Goal: Task Accomplishment & Management: Use online tool/utility

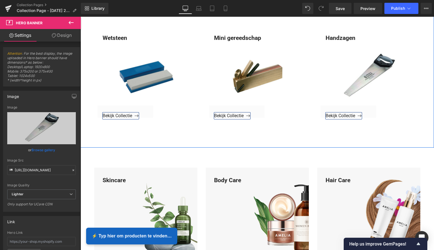
scroll to position [403, 0]
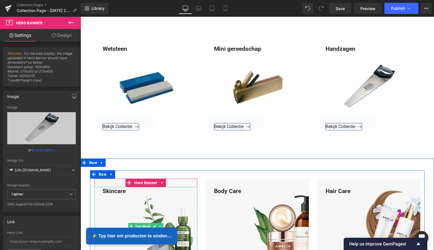
click at [126, 191] on div "Skincare" at bounding box center [145, 226] width 103 height 79
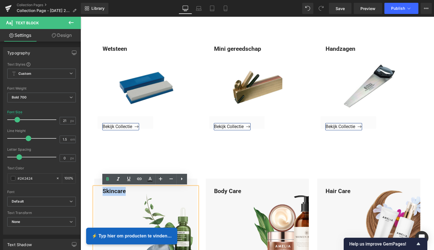
drag, startPoint x: 125, startPoint y: 191, endPoint x: 99, endPoint y: 189, distance: 26.3
click at [99, 189] on div "Skincare" at bounding box center [145, 226] width 103 height 79
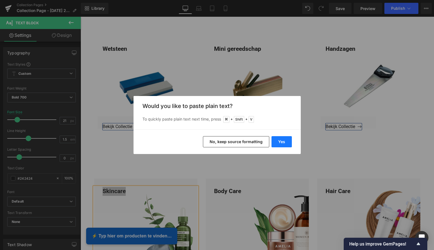
click at [283, 143] on button "Yes" at bounding box center [281, 141] width 20 height 11
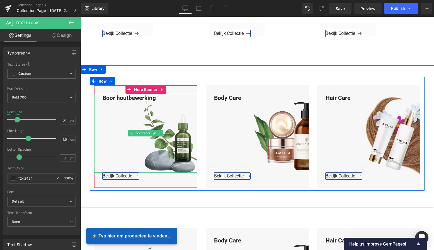
scroll to position [497, 0]
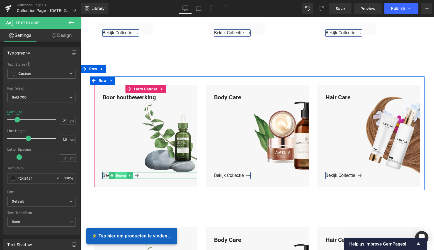
click at [123, 175] on span "Button" at bounding box center [121, 175] width 12 height 7
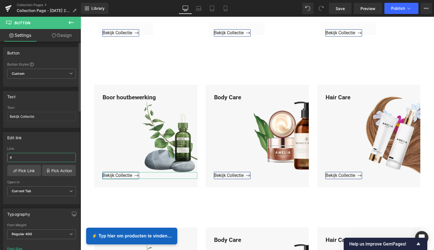
drag, startPoint x: 24, startPoint y: 157, endPoint x: 2, endPoint y: 156, distance: 22.3
click at [1, 156] on div "Edit link # Link # Pick Link Pick Action Current Tab New Tab Open in Current Ta…" at bounding box center [41, 166] width 83 height 76
paste input "[URL][DOMAIN_NAME]"
type input "[URL][DOMAIN_NAME]"
click at [21, 169] on link "Pick Link" at bounding box center [24, 170] width 34 height 11
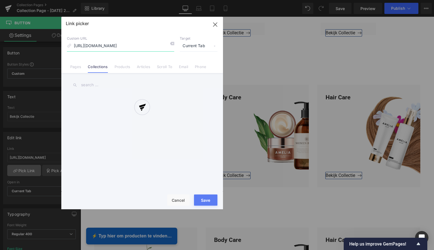
scroll to position [0, 5]
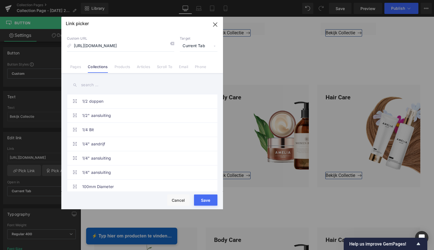
click at [207, 200] on button "Save" at bounding box center [205, 199] width 23 height 11
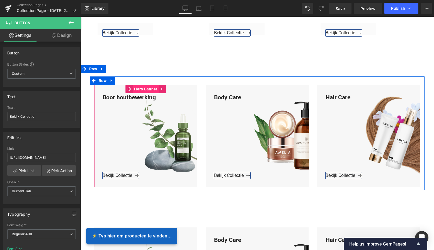
click at [148, 89] on span "Hero Banner" at bounding box center [146, 89] width 26 height 8
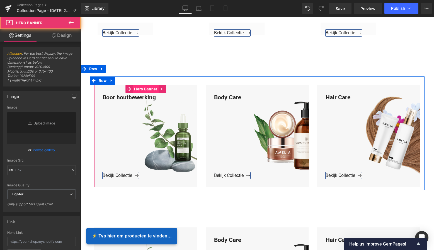
type input "[URL][DOMAIN_NAME]"
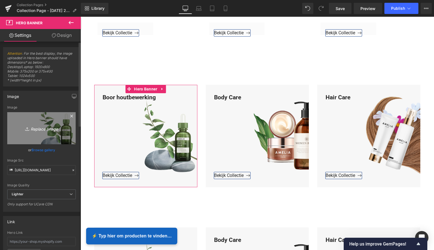
click at [48, 127] on icon "Replace Image" at bounding box center [41, 128] width 45 height 7
type input "C:\fakepath\Groen Modern Doe-het-zelf Instagram Stories (800 x 800 px)-3.png"
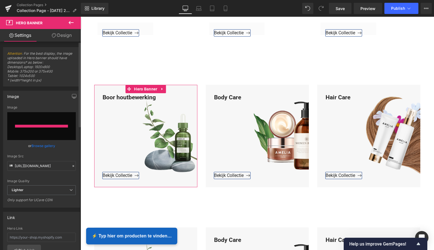
type input "[URL][DOMAIN_NAME]"
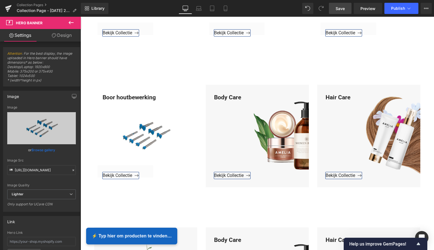
click at [343, 9] on span "Save" at bounding box center [340, 9] width 9 height 6
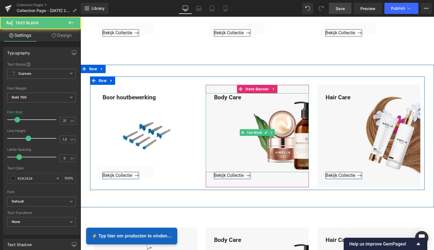
click at [240, 98] on div "Body Care" at bounding box center [257, 132] width 103 height 79
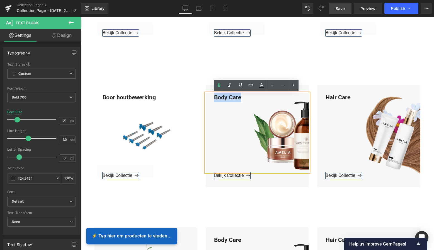
drag, startPoint x: 240, startPoint y: 98, endPoint x: 211, endPoint y: 95, distance: 29.2
click at [211, 94] on div "Body Care" at bounding box center [257, 132] width 103 height 79
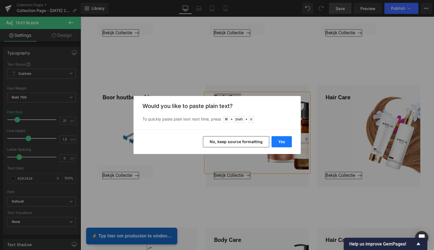
click at [283, 141] on button "Yes" at bounding box center [281, 141] width 20 height 11
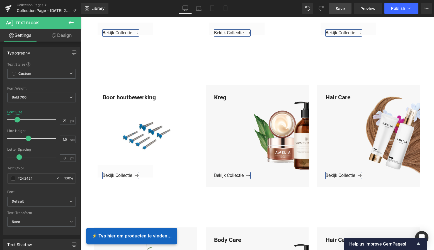
click at [230, 175] on span "Button" at bounding box center [231, 175] width 12 height 7
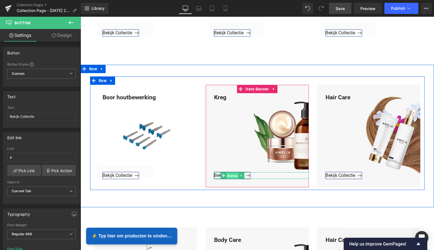
click at [231, 174] on span "Button" at bounding box center [232, 175] width 12 height 7
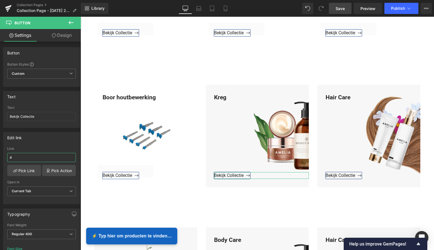
drag, startPoint x: 23, startPoint y: 157, endPoint x: -2, endPoint y: 157, distance: 25.1
click at [0, 157] on html "Button You are previewing how the will restyle your page. You can not edit Elem…" at bounding box center [217, 125] width 434 height 250
paste input "[URL][DOMAIN_NAME]"
type input "[URL][DOMAIN_NAME]"
click at [25, 171] on link "Pick Link" at bounding box center [24, 170] width 34 height 11
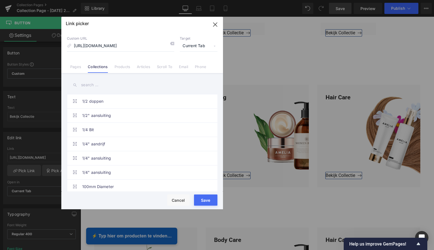
click at [206, 197] on button "Save" at bounding box center [205, 199] width 23 height 11
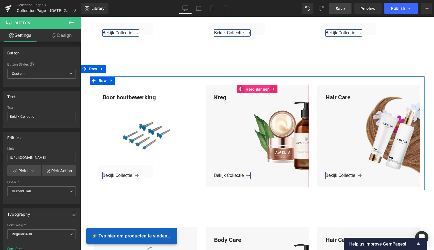
click at [257, 89] on span "Hero Banner" at bounding box center [257, 89] width 26 height 8
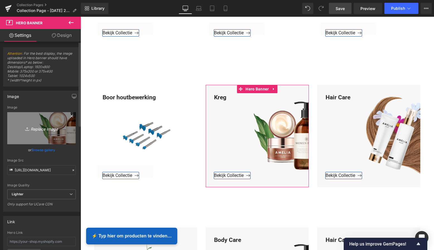
click at [38, 128] on icon "Replace Image" at bounding box center [41, 128] width 45 height 7
type input "C:\fakepath\Groen Modern Doe-het-zelf Instagram Stories (800 x 800 px)-3.png"
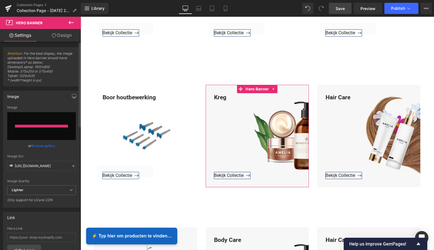
type input "[URL][DOMAIN_NAME]"
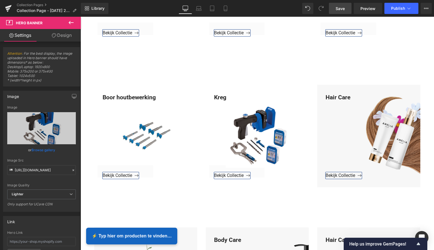
click at [345, 7] on span "Save" at bounding box center [340, 9] width 9 height 6
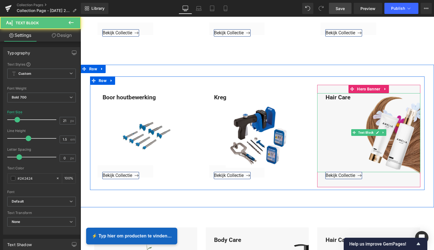
click at [350, 98] on div "Hair Care" at bounding box center [368, 132] width 103 height 79
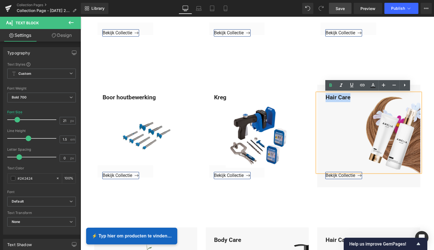
drag, startPoint x: 349, startPoint y: 96, endPoint x: 321, endPoint y: 97, distance: 28.2
click at [321, 97] on div "Hair Care" at bounding box center [368, 132] width 103 height 79
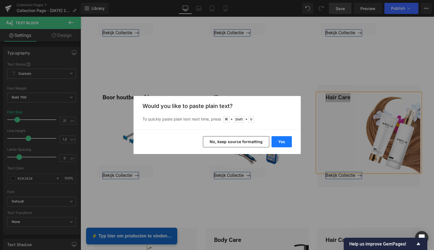
click at [282, 141] on button "Yes" at bounding box center [281, 141] width 20 height 11
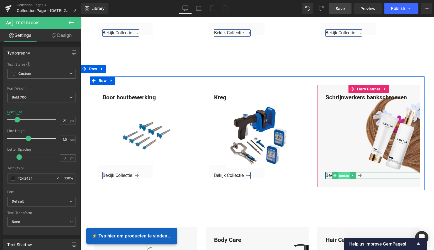
click at [341, 175] on span "Button" at bounding box center [344, 175] width 12 height 7
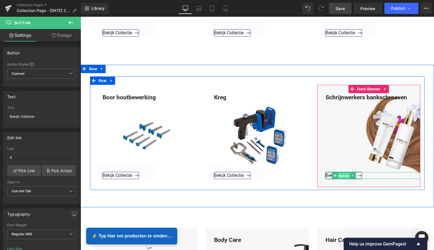
click at [343, 174] on span "Button" at bounding box center [344, 175] width 12 height 7
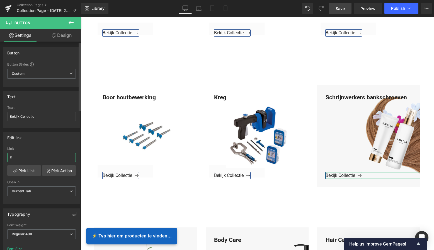
drag, startPoint x: 16, startPoint y: 156, endPoint x: 5, endPoint y: 156, distance: 11.4
click at [5, 156] on div "# Link # Pick Link Pick Action Current Tab New Tab Open in Current Tab Current …" at bounding box center [41, 175] width 76 height 57
paste input "[URL][DOMAIN_NAME]"
type input "[URL][DOMAIN_NAME]"
click at [26, 172] on link "Pick Link" at bounding box center [24, 170] width 34 height 11
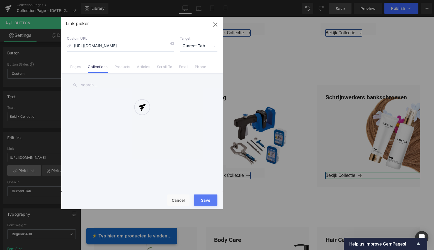
scroll to position [0, 43]
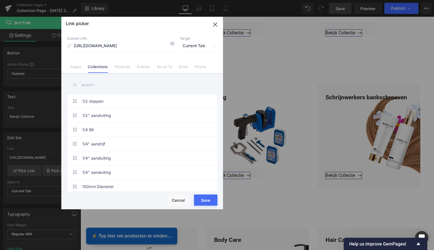
click at [207, 198] on button "Save" at bounding box center [205, 199] width 23 height 11
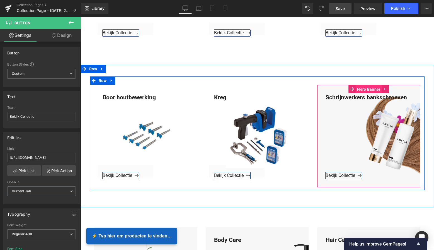
click at [366, 89] on span "Hero Banner" at bounding box center [369, 89] width 26 height 8
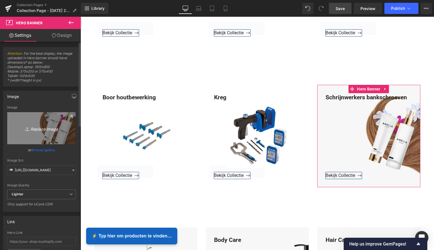
click at [44, 129] on icon "Replace Image" at bounding box center [41, 128] width 45 height 7
type input "C:\fakepath\Groen Modern Doe-het-zelf Instagram Stories (800 x 800 px)-3.png"
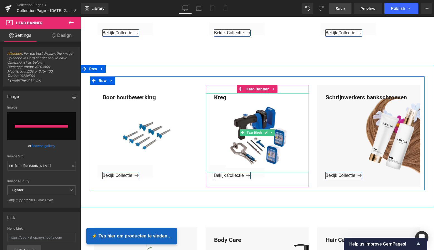
type input "[URL][DOMAIN_NAME]"
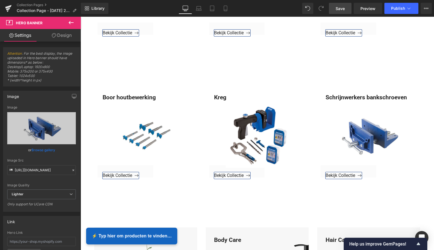
click at [339, 11] on span "Save" at bounding box center [340, 9] width 9 height 6
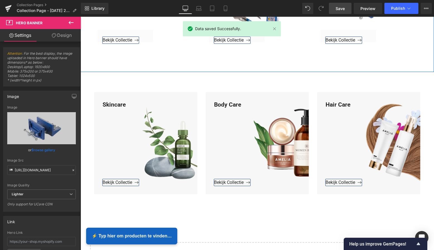
scroll to position [661, 0]
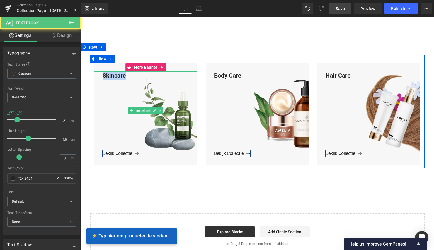
drag, startPoint x: 124, startPoint y: 77, endPoint x: 100, endPoint y: 75, distance: 24.3
click at [100, 75] on div "Skincare" at bounding box center [145, 110] width 103 height 79
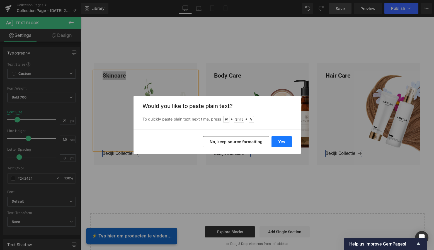
click at [287, 140] on button "Yes" at bounding box center [281, 141] width 20 height 11
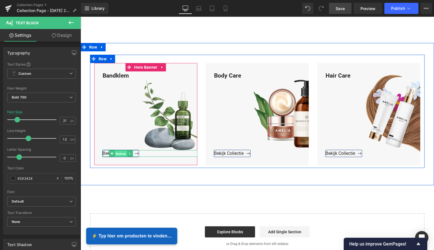
click at [124, 152] on span "Button" at bounding box center [121, 153] width 12 height 7
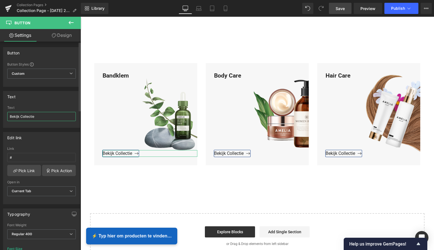
drag, startPoint x: 35, startPoint y: 118, endPoint x: 8, endPoint y: 117, distance: 27.1
click at [8, 117] on input "Bekijk Collectie" at bounding box center [41, 116] width 69 height 9
drag, startPoint x: 18, startPoint y: 158, endPoint x: 3, endPoint y: 157, distance: 14.2
click at [3, 157] on div "Edit link # Link # Pick Link Pick Action Current Tab New Tab Open in Current Ta…" at bounding box center [41, 168] width 77 height 72
paste input "[URL][DOMAIN_NAME]"
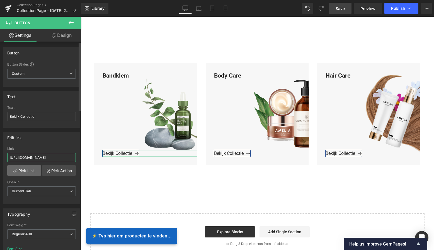
type input "[URL][DOMAIN_NAME]"
click at [28, 170] on link "Pick Link" at bounding box center [24, 170] width 34 height 11
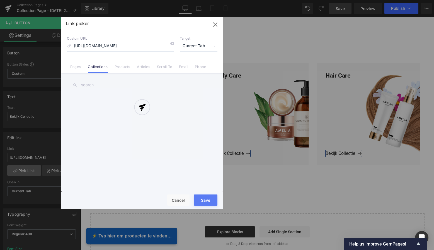
scroll to position [0, 4]
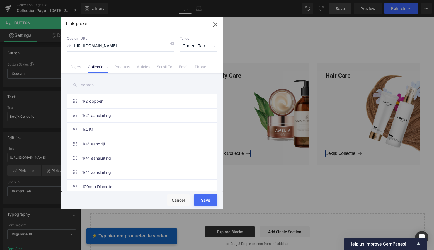
click at [205, 199] on button "Save" at bounding box center [205, 199] width 23 height 11
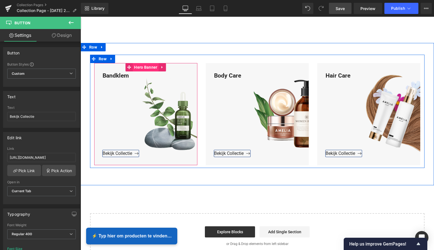
click at [143, 68] on span "Hero Banner" at bounding box center [146, 67] width 26 height 8
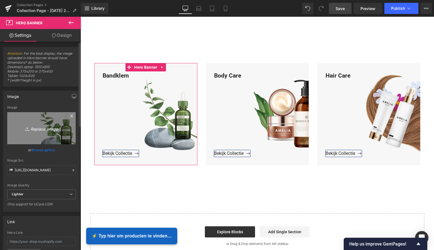
click at [47, 126] on icon "Replace Image" at bounding box center [41, 128] width 45 height 7
type input "C:\fakepath\Groen Modern Doe-het-zelf Instagram Stories (800 x 800 px)-3.png"
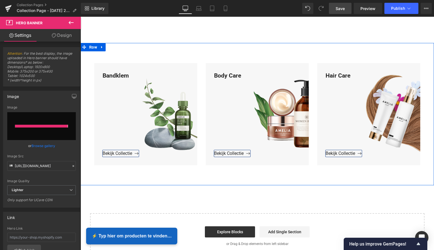
type input "[URL][DOMAIN_NAME]"
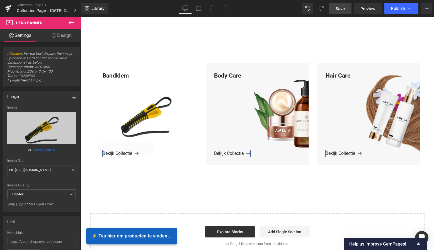
click at [339, 8] on span "Save" at bounding box center [340, 9] width 9 height 6
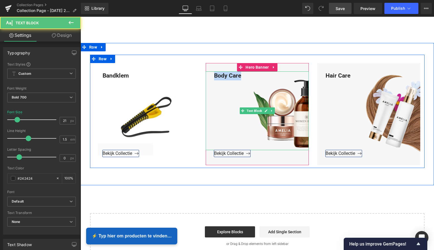
drag, startPoint x: 241, startPoint y: 76, endPoint x: 212, endPoint y: 74, distance: 29.6
click at [212, 74] on div "Body Care" at bounding box center [257, 110] width 103 height 79
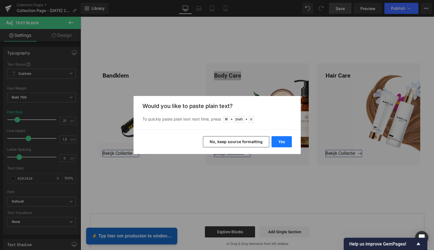
click at [287, 141] on button "Yes" at bounding box center [281, 141] width 20 height 11
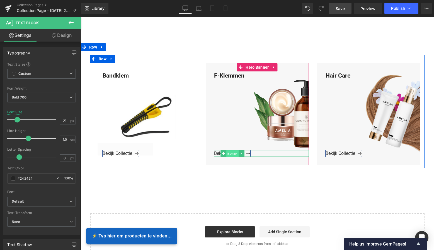
click at [232, 152] on span "Button" at bounding box center [232, 153] width 12 height 7
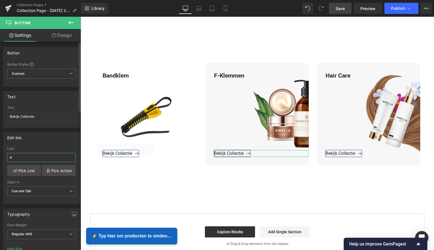
drag, startPoint x: 17, startPoint y: 158, endPoint x: 7, endPoint y: 158, distance: 9.8
click at [7, 158] on div "# Link # Pick Link Pick Action Current Tab New Tab Open in Current Tab Current …" at bounding box center [41, 175] width 76 height 57
paste input "[URL][DOMAIN_NAME]"
type input "[URL][DOMAIN_NAME]"
click at [31, 173] on link "Pick Link" at bounding box center [24, 170] width 34 height 11
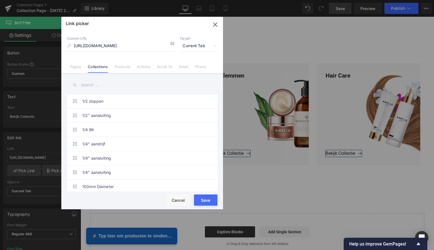
click at [204, 200] on button "Save" at bounding box center [205, 199] width 23 height 11
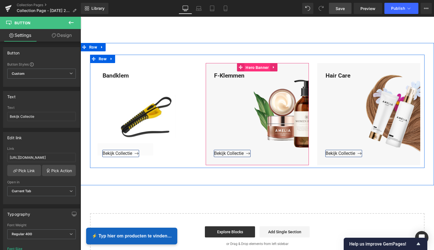
click at [256, 67] on span "Hero Banner" at bounding box center [257, 67] width 26 height 8
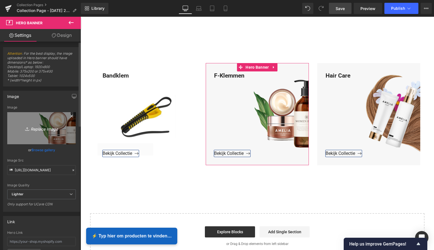
click at [50, 125] on icon "Replace Image" at bounding box center [41, 128] width 45 height 7
type input "C:\fakepath\Groen Modern Doe-het-zelf Instagram Stories (800 x 800 px)-3.png"
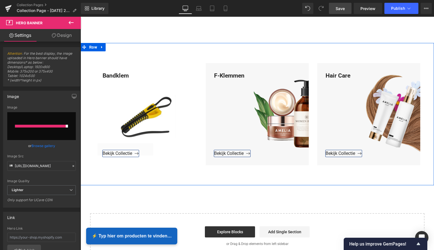
type input "[URL][DOMAIN_NAME]"
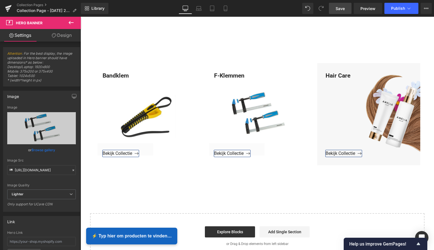
click at [337, 10] on span "Save" at bounding box center [340, 9] width 9 height 6
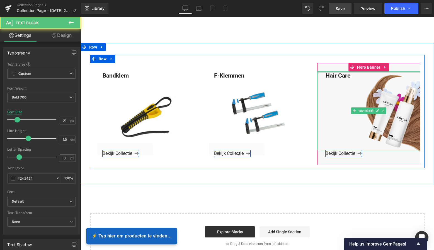
drag, startPoint x: 350, startPoint y: 76, endPoint x: 321, endPoint y: 72, distance: 29.2
click at [321, 72] on div "Hair Care Text Block" at bounding box center [368, 110] width 103 height 79
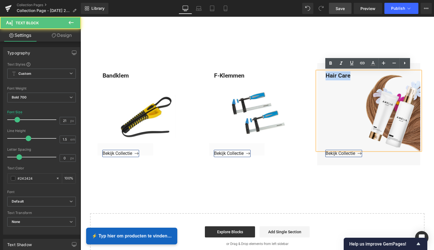
drag, startPoint x: 349, startPoint y: 76, endPoint x: 322, endPoint y: 76, distance: 27.0
click at [322, 76] on div "Hair Care" at bounding box center [368, 110] width 103 height 79
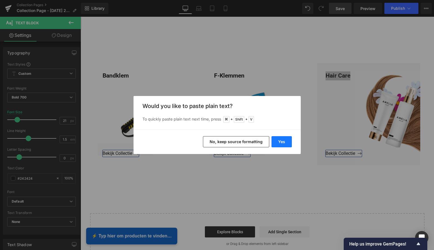
click at [282, 139] on button "Yes" at bounding box center [281, 141] width 20 height 11
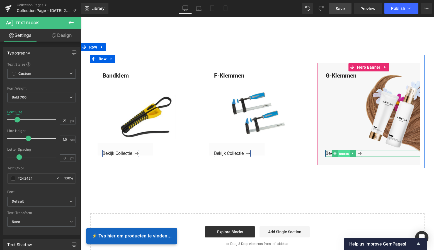
click at [343, 153] on span "Button" at bounding box center [344, 153] width 12 height 7
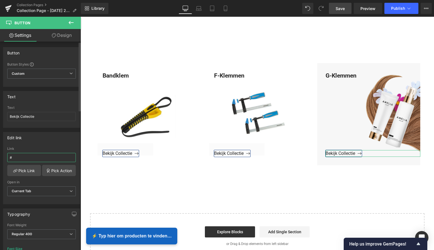
drag, startPoint x: 19, startPoint y: 157, endPoint x: 4, endPoint y: 158, distance: 15.4
click at [4, 157] on div "# Link # Pick Link Pick Action Current Tab New Tab Open in Current Tab Current …" at bounding box center [41, 175] width 76 height 57
paste input "[URL][DOMAIN_NAME]"
type input "[URL][DOMAIN_NAME]"
click at [33, 172] on link "Pick Link" at bounding box center [24, 170] width 34 height 11
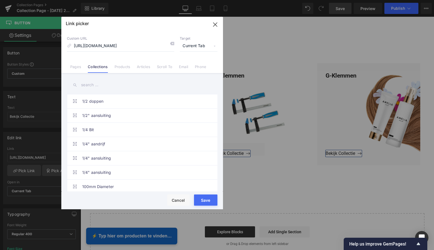
click at [204, 198] on button "Save" at bounding box center [205, 199] width 23 height 11
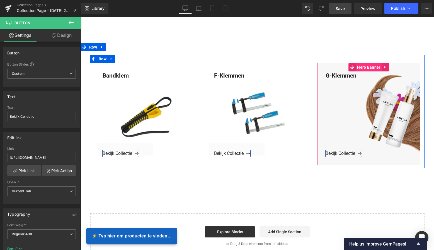
click at [367, 68] on span "Hero Banner" at bounding box center [369, 67] width 26 height 8
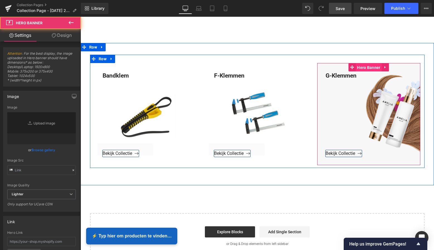
type input "[URL][DOMAIN_NAME]"
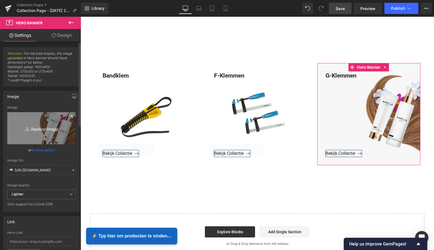
click at [43, 128] on icon "Replace Image" at bounding box center [41, 128] width 45 height 7
type input "C:\fakepath\Groen Modern Doe-het-zelf Instagram Stories (800 x 800 px)-3.png"
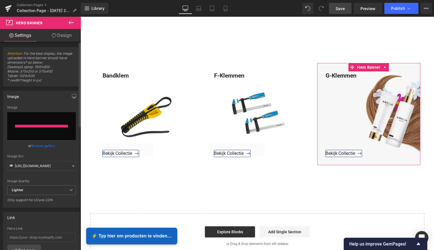
type input "[URL][DOMAIN_NAME]"
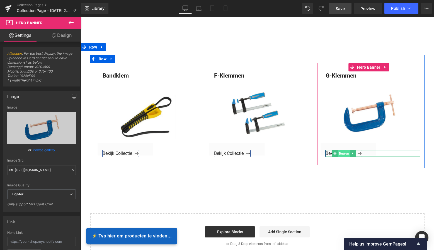
click at [343, 154] on span "Button" at bounding box center [344, 153] width 12 height 7
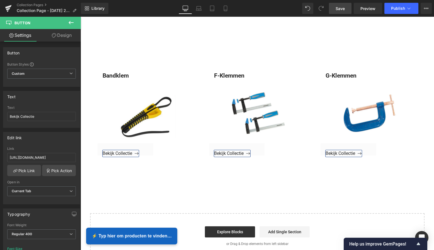
click at [339, 8] on span "Save" at bounding box center [340, 9] width 9 height 6
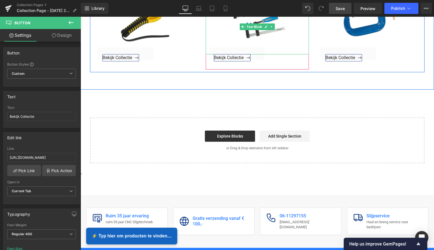
scroll to position [761, 0]
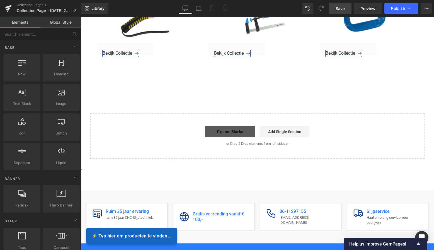
click at [230, 132] on link "Explore Blocks" at bounding box center [230, 131] width 50 height 11
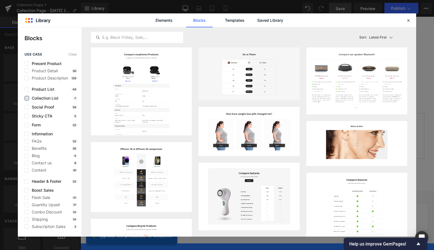
click at [26, 99] on label at bounding box center [27, 98] width 4 height 4
click at [27, 98] on input "checkbox" at bounding box center [27, 98] width 0 height 0
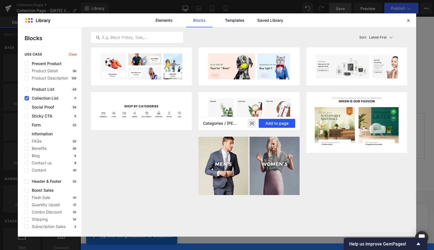
click at [282, 123] on button "Add to page" at bounding box center [277, 123] width 37 height 9
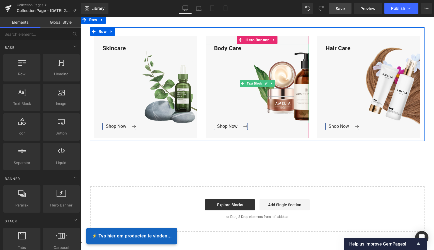
scroll to position [856, 0]
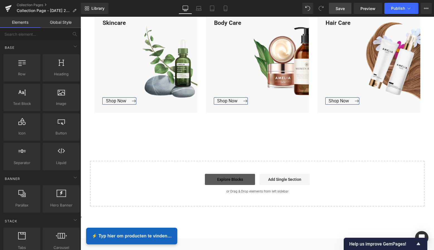
click at [231, 177] on link "Explore Blocks" at bounding box center [230, 179] width 50 height 11
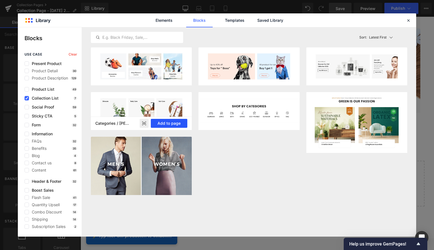
click at [176, 125] on button "Add to page" at bounding box center [169, 123] width 37 height 9
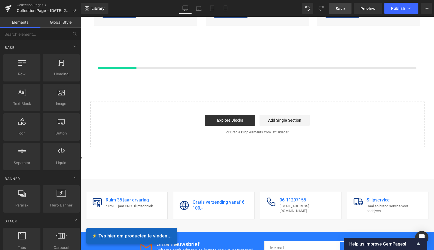
scroll to position [943, 0]
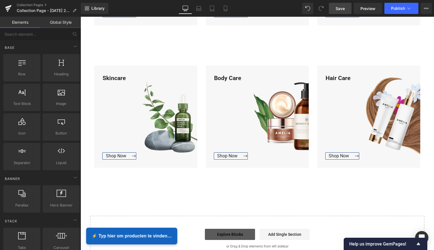
click at [231, 234] on link "Explore Blocks" at bounding box center [230, 234] width 50 height 11
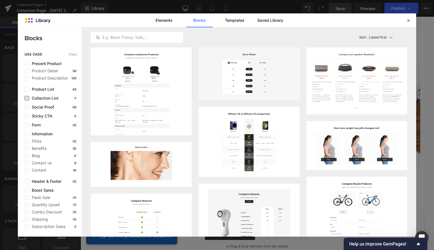
click at [27, 98] on label at bounding box center [27, 98] width 4 height 4
click at [27, 98] on input "checkbox" at bounding box center [27, 98] width 0 height 0
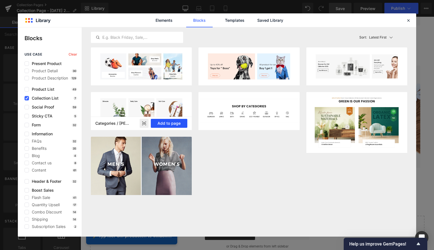
click at [171, 124] on button "Add to page" at bounding box center [169, 123] width 37 height 9
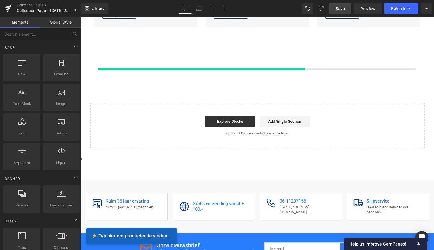
scroll to position [1085, 0]
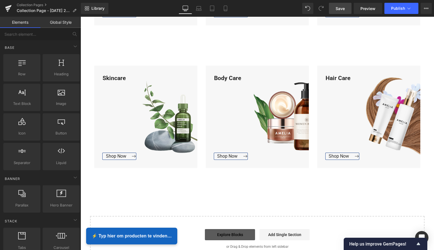
click at [233, 235] on link "Explore Blocks" at bounding box center [230, 234] width 50 height 11
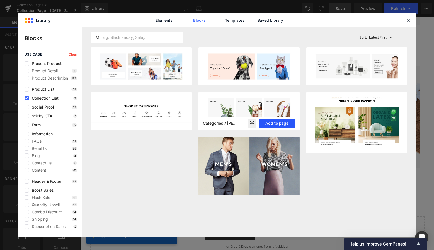
click at [288, 123] on button "Add to page" at bounding box center [277, 123] width 37 height 9
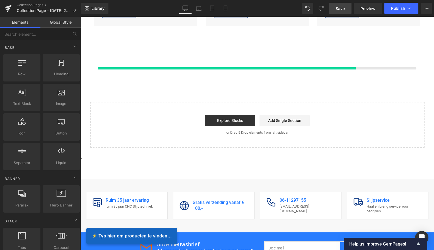
scroll to position [1227, 0]
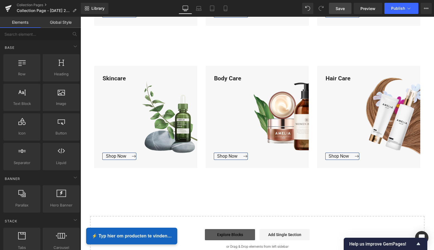
click at [241, 233] on link "Explore Blocks" at bounding box center [230, 234] width 50 height 11
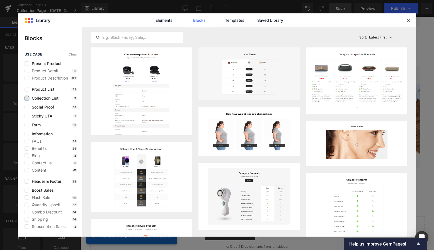
click at [28, 98] on label at bounding box center [27, 98] width 4 height 4
click at [27, 98] on input "checkbox" at bounding box center [27, 98] width 0 height 0
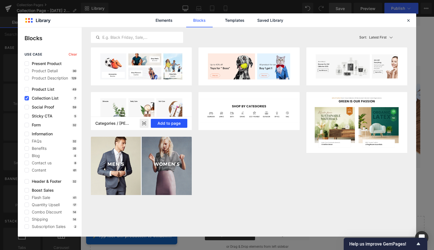
click at [169, 121] on button "Add to page" at bounding box center [169, 123] width 37 height 9
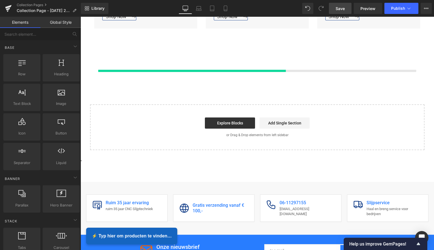
scroll to position [1369, 0]
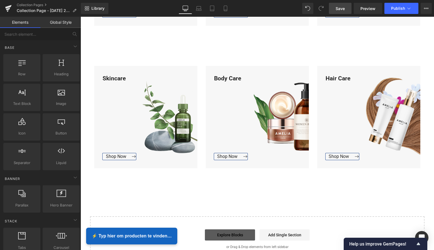
click at [234, 119] on div "Body Care" at bounding box center [257, 113] width 103 height 79
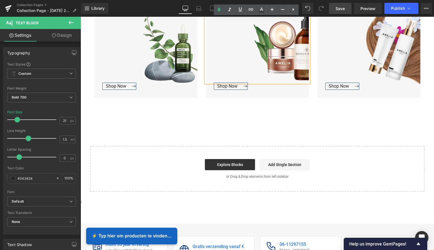
scroll to position [1445, 0]
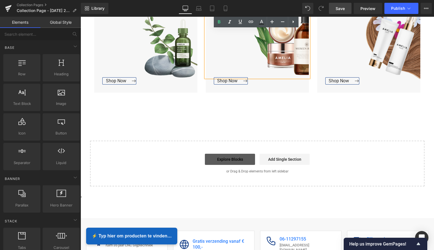
click at [230, 154] on link "Explore Blocks" at bounding box center [230, 159] width 50 height 11
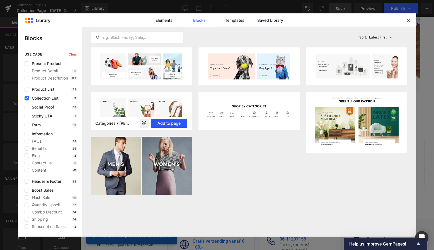
click at [180, 124] on button "Add to page" at bounding box center [169, 123] width 37 height 9
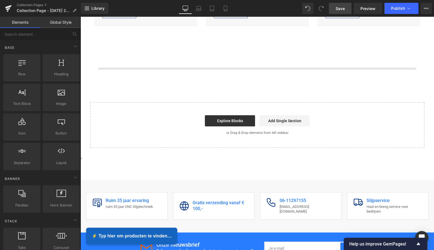
scroll to position [1512, 0]
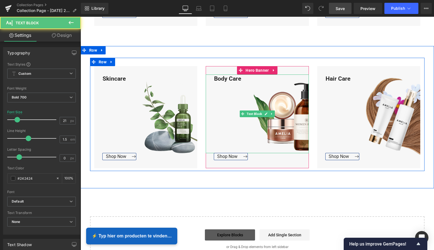
click at [238, 122] on div "Body Care" at bounding box center [257, 113] width 103 height 79
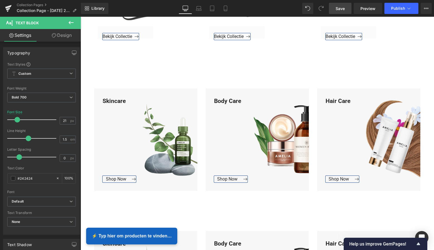
scroll to position [778, 0]
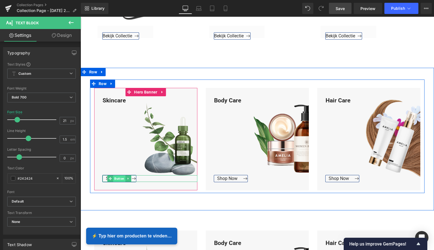
click at [115, 177] on span "Button" at bounding box center [119, 178] width 12 height 7
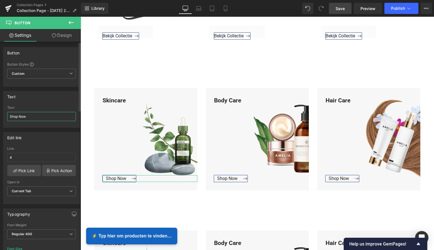
drag, startPoint x: 26, startPoint y: 118, endPoint x: 3, endPoint y: 118, distance: 22.9
click at [3, 118] on div "Shop Now Text Shop Now" at bounding box center [41, 117] width 76 height 22
type input "Bekijk Collectie"
drag, startPoint x: 39, startPoint y: 116, endPoint x: 9, endPoint y: 115, distance: 30.1
click at [8, 115] on input "Bekijk Collectie" at bounding box center [41, 116] width 69 height 9
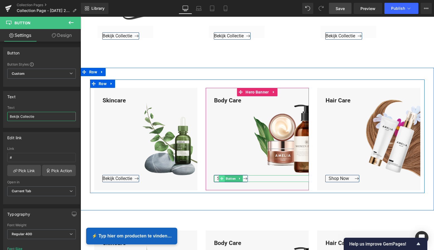
click at [222, 177] on icon at bounding box center [221, 178] width 3 height 3
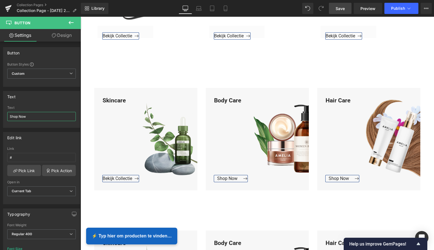
drag, startPoint x: 31, startPoint y: 116, endPoint x: -2, endPoint y: 116, distance: 32.9
click at [0, 116] on html "Button You are previewing how the will restyle your page. You can not edit Elem…" at bounding box center [217, 125] width 434 height 250
paste input "Bekijk Collectie"
type input "Bekijk Collectie"
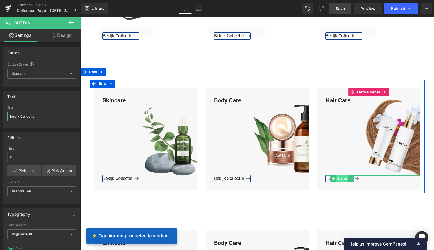
click at [339, 176] on span "Button" at bounding box center [342, 178] width 12 height 7
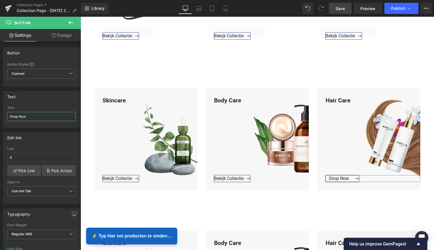
drag, startPoint x: 30, startPoint y: 116, endPoint x: -4, endPoint y: 116, distance: 34.6
click at [0, 116] on html "Button You are previewing how the will restyle your page. You can not edit Elem…" at bounding box center [217, 125] width 434 height 250
paste input "Bekijk Collectie"
type input "Bekijk Collectie"
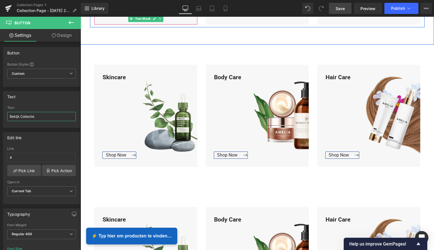
scroll to position [947, 0]
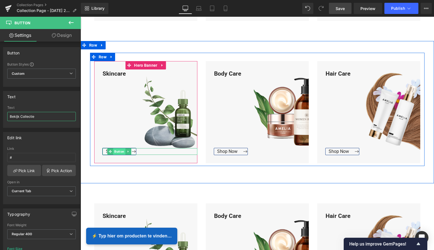
click at [116, 150] on span "Button" at bounding box center [119, 151] width 12 height 7
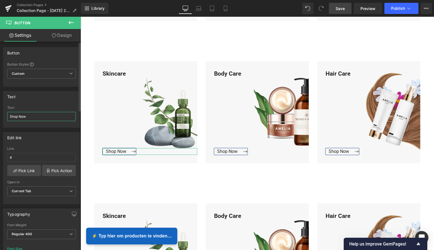
drag, startPoint x: 32, startPoint y: 117, endPoint x: 5, endPoint y: 117, distance: 27.3
click at [5, 117] on div "Shop Now Text Shop Now" at bounding box center [41, 117] width 76 height 22
paste input "Bekijk Collectie"
type input "Bekijk Collectie"
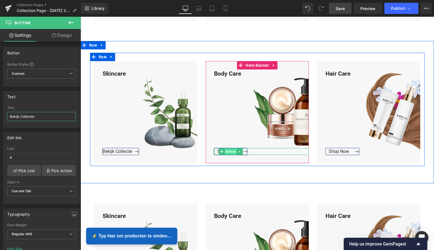
click at [227, 151] on span "Button" at bounding box center [231, 151] width 12 height 7
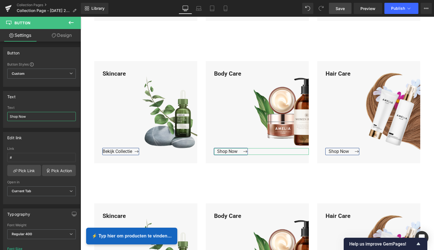
drag, startPoint x: 28, startPoint y: 116, endPoint x: -12, endPoint y: 118, distance: 39.3
click at [0, 118] on html "Button You are previewing how the will restyle your page. You can not edit Elem…" at bounding box center [217, 125] width 434 height 250
paste input "Bekijk Collectie"
type input "Bekijk Collectie"
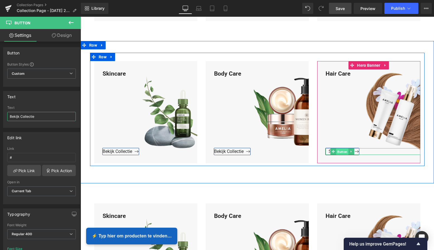
click at [339, 149] on span "Button" at bounding box center [342, 151] width 12 height 7
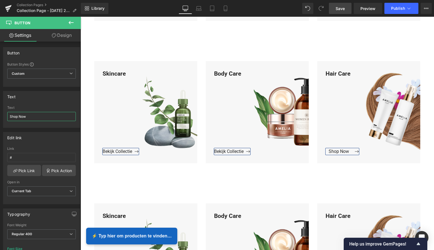
drag, startPoint x: 29, startPoint y: 116, endPoint x: -5, endPoint y: 116, distance: 34.0
click at [0, 116] on html "Button You are previewing how the will restyle your page. You can not edit Elem…" at bounding box center [217, 125] width 434 height 250
paste input "Bekijk Collectie"
type input "Bekijk Collectie"
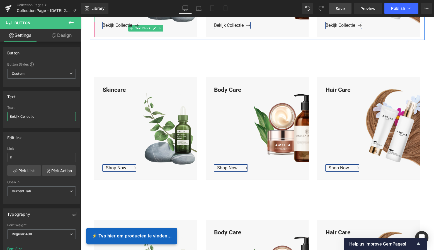
scroll to position [1113, 0]
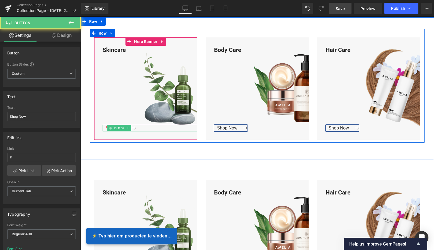
click at [118, 126] on div "Shop Now Button" at bounding box center [150, 128] width 95 height 7
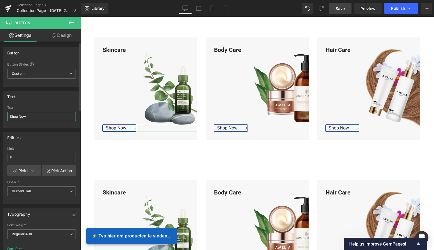
drag, startPoint x: 28, startPoint y: 117, endPoint x: 5, endPoint y: 118, distance: 23.4
click at [4, 118] on div "Shop Now Text Shop Now" at bounding box center [41, 117] width 76 height 22
type input "Bekijk Collectie"
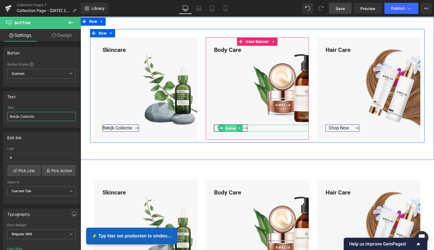
click at [225, 127] on span "Button" at bounding box center [231, 128] width 12 height 7
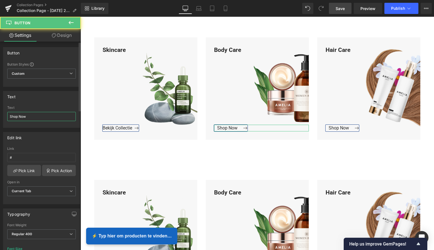
drag, startPoint x: 32, startPoint y: 117, endPoint x: 4, endPoint y: 117, distance: 27.9
click at [4, 117] on div "Shop Now Text Shop Now" at bounding box center [41, 117] width 76 height 22
paste input "Bekijk Collectie"
type input "Bekijk Collectie"
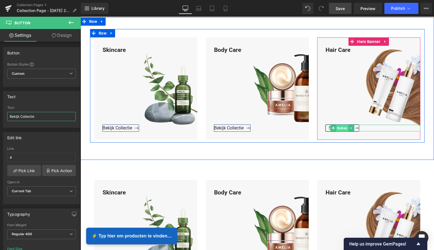
click at [338, 125] on span "Button" at bounding box center [342, 128] width 12 height 7
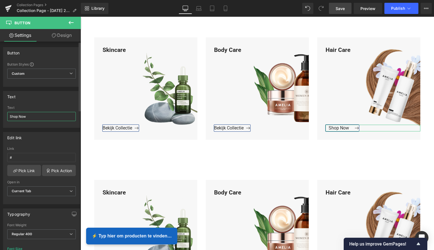
drag, startPoint x: 32, startPoint y: 118, endPoint x: 4, endPoint y: 118, distance: 27.9
click at [5, 118] on div "Shop Now Text Shop Now" at bounding box center [41, 117] width 76 height 22
paste input "Bekijk Collectie"
type input "Bekijk Collectie"
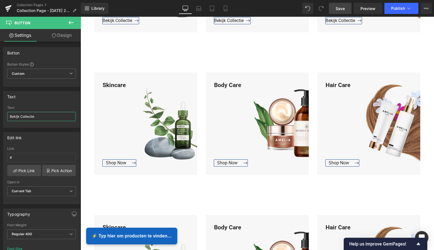
scroll to position [1224, 0]
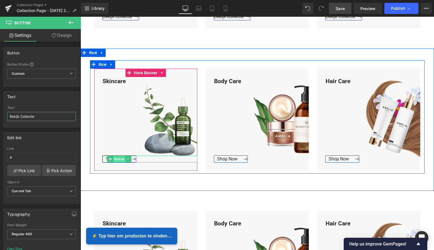
click at [120, 157] on span "Button" at bounding box center [119, 159] width 12 height 7
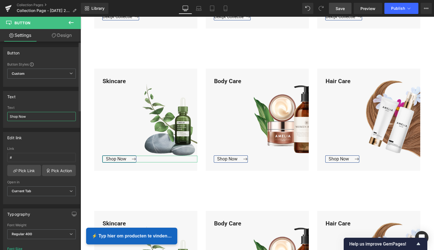
drag, startPoint x: 31, startPoint y: 116, endPoint x: 6, endPoint y: 117, distance: 24.8
click at [7, 116] on div "Shop Now Text Shop Now" at bounding box center [41, 117] width 76 height 22
paste input "Bekijk Collectie"
type input "Bekijk Collectie"
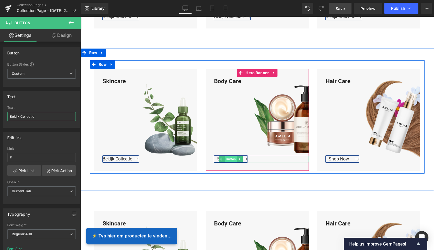
click at [229, 156] on span "Button" at bounding box center [231, 159] width 12 height 7
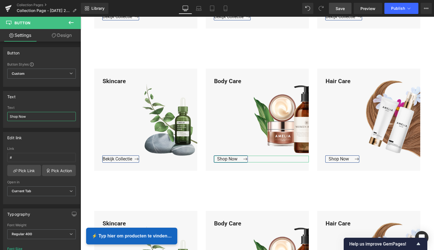
drag, startPoint x: 34, startPoint y: 116, endPoint x: -6, endPoint y: 115, distance: 39.6
click at [0, 115] on html "Button You are previewing how the will restyle your page. You can not edit Elem…" at bounding box center [217, 125] width 434 height 250
paste input "Bekijk Collectie"
type input "Bekijk Collectie"
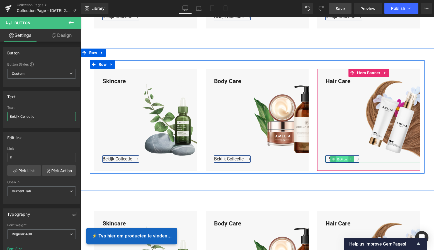
click at [336, 157] on span "Button" at bounding box center [342, 159] width 12 height 7
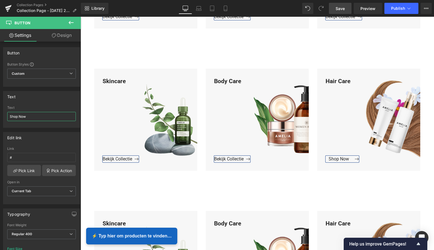
drag, startPoint x: 29, startPoint y: 118, endPoint x: -1, endPoint y: 118, distance: 29.5
click at [0, 118] on html "Button You are previewing how the will restyle your page. You can not edit Elem…" at bounding box center [217, 125] width 434 height 250
paste input "Bekijk Collectie"
type input "Bekijk Collectie"
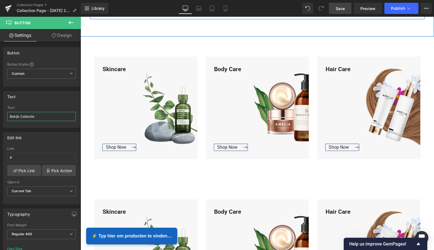
scroll to position [1391, 0]
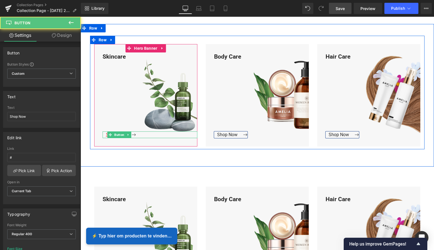
click at [116, 133] on div "Shop Now Button" at bounding box center [150, 134] width 95 height 7
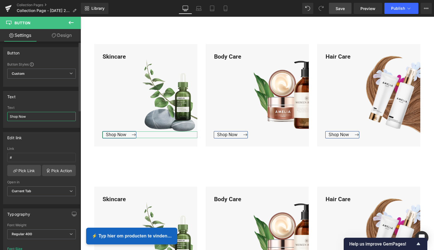
drag, startPoint x: 31, startPoint y: 115, endPoint x: 1, endPoint y: 115, distance: 30.7
click at [1, 115] on div "Text Shop Now Text Shop Now" at bounding box center [41, 107] width 83 height 41
type input "Bekijk Collectie"
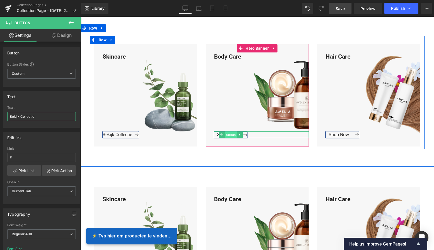
click at [227, 132] on span "Button" at bounding box center [231, 134] width 12 height 7
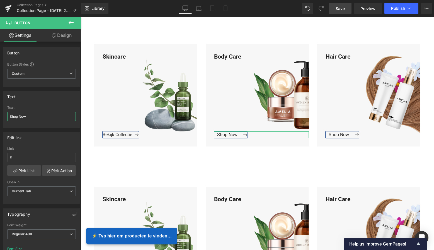
drag, startPoint x: 28, startPoint y: 116, endPoint x: -8, endPoint y: 116, distance: 36.5
click at [0, 116] on html "Button You are previewing how the will restyle your page. You can not edit Elem…" at bounding box center [217, 125] width 434 height 250
paste input "Bekijk Collectie"
type input "Bekijk Collectie"
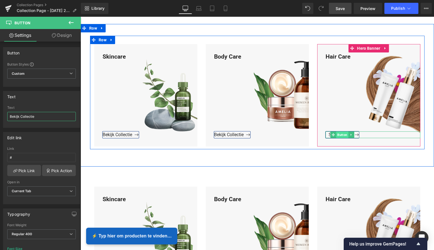
click at [340, 132] on span "Button" at bounding box center [342, 134] width 12 height 7
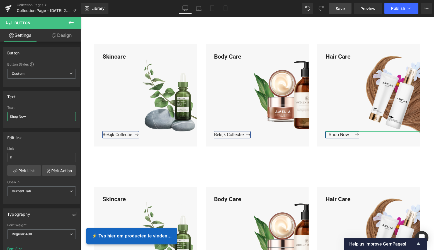
drag, startPoint x: 35, startPoint y: 117, endPoint x: -3, endPoint y: 117, distance: 37.4
click at [0, 117] on html "Button You are previewing how the will restyle your page. You can not edit Elem…" at bounding box center [217, 125] width 434 height 250
paste input "Bekijk Collectie"
type input "Bekijk Collectie"
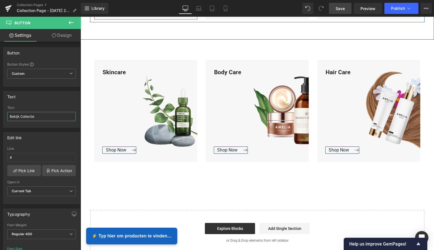
scroll to position [1523, 0]
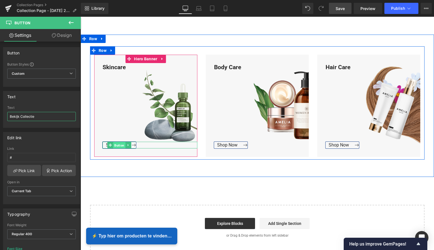
click at [117, 142] on span "Button" at bounding box center [119, 145] width 12 height 7
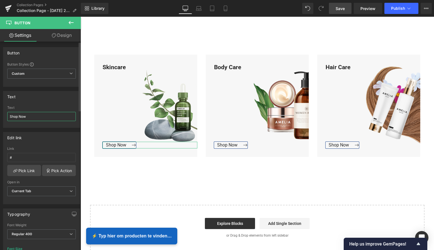
drag, startPoint x: 27, startPoint y: 118, endPoint x: 1, endPoint y: 118, distance: 25.6
click at [1, 118] on div "Text Shop Now Text Shop Now" at bounding box center [41, 107] width 83 height 41
paste input "Bekijk Collectie"
type input "Bekijk Collectie"
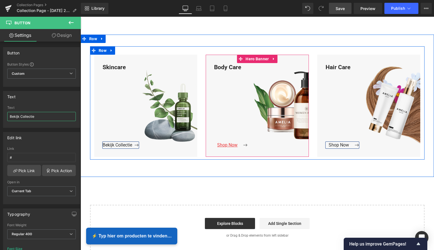
click at [255, 142] on span "Button" at bounding box center [261, 145] width 12 height 7
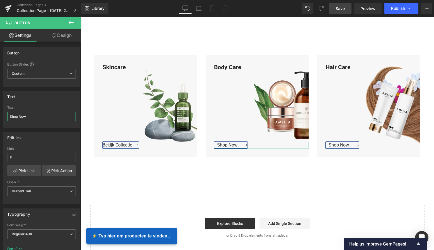
drag, startPoint x: 32, startPoint y: 118, endPoint x: -2, endPoint y: 118, distance: 33.7
click at [0, 118] on html "Button You are previewing how the will restyle your page. You can not edit Elem…" at bounding box center [217, 125] width 434 height 250
paste input "Bekijk Collectie"
type input "Bekijk Collectie"
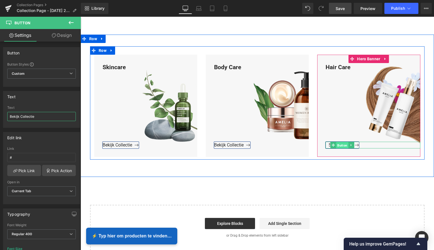
click at [339, 142] on span "Button" at bounding box center [342, 145] width 12 height 7
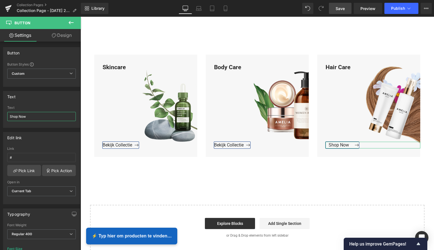
drag, startPoint x: 33, startPoint y: 115, endPoint x: -7, endPoint y: 115, distance: 39.6
click at [0, 115] on html "Button You are previewing how the will restyle your page. You can not edit Elem…" at bounding box center [217, 125] width 434 height 250
paste input "Bekijk Collectie"
type input "Bekijk Collectie"
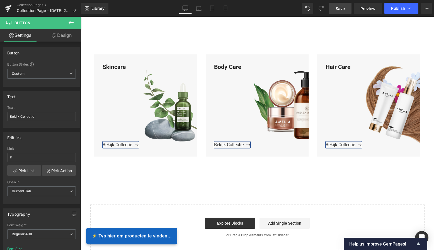
click at [342, 11] on span "Save" at bounding box center [340, 9] width 9 height 6
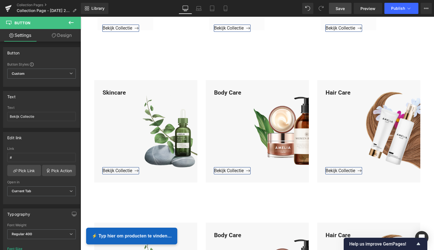
scroll to position [793, 0]
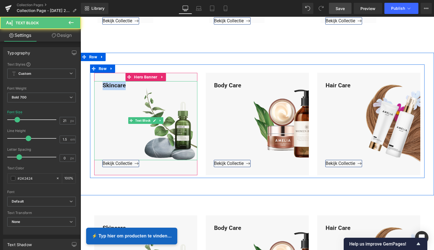
drag, startPoint x: 126, startPoint y: 84, endPoint x: 97, endPoint y: 83, distance: 29.0
click at [97, 83] on div "Skincare" at bounding box center [145, 120] width 103 height 79
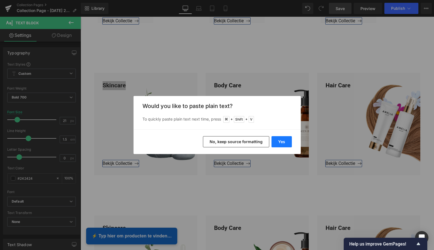
click at [283, 139] on button "Yes" at bounding box center [281, 141] width 20 height 11
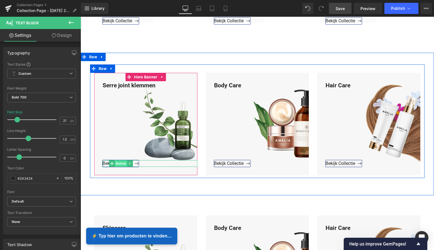
click at [118, 162] on span "Button" at bounding box center [121, 163] width 12 height 7
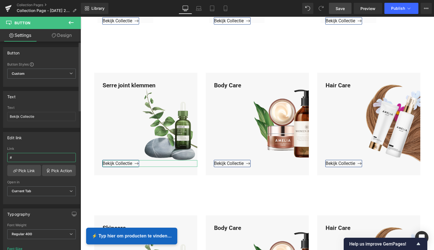
drag, startPoint x: 17, startPoint y: 158, endPoint x: 2, endPoint y: 159, distance: 15.1
click at [2, 159] on div "Edit link # Link # Pick Link Pick Action Current Tab New Tab Open in Current Ta…" at bounding box center [41, 166] width 83 height 76
paste input "[URL][DOMAIN_NAME]"
type input "[URL][DOMAIN_NAME]"
click at [25, 171] on link "Pick Link" at bounding box center [24, 170] width 34 height 11
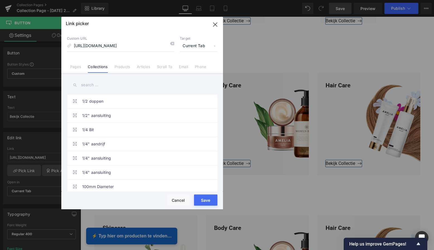
click at [203, 201] on button "Save" at bounding box center [205, 199] width 23 height 11
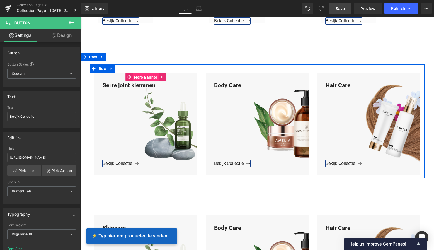
click at [147, 79] on span "Hero Banner" at bounding box center [146, 77] width 26 height 8
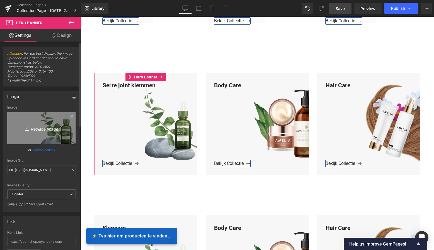
click at [45, 129] on icon "Replace Image" at bounding box center [41, 128] width 45 height 7
click at [43, 126] on icon "Replace Image" at bounding box center [41, 128] width 45 height 7
type input "C:\fakepath\Groen Modern Doe-het-zelf Instagram Stories (800 x 800 px)-3.png"
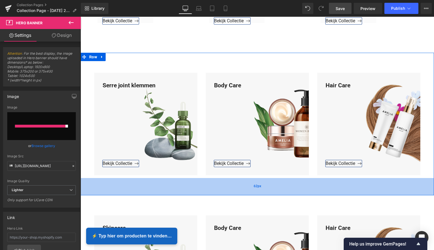
type input "[URL][DOMAIN_NAME]"
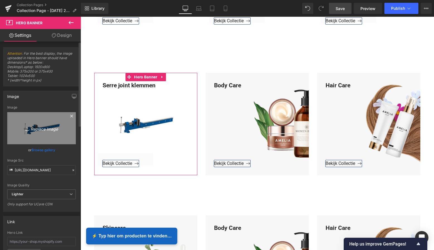
click at [41, 126] on icon "Replace Image" at bounding box center [41, 128] width 45 height 7
type input "C:\fakepath\Groen Modern Doe-het-zelf Instagram Stories (800 x 800 px)-3.png"
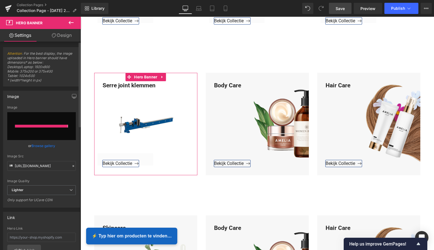
type input "[URL][DOMAIN_NAME]"
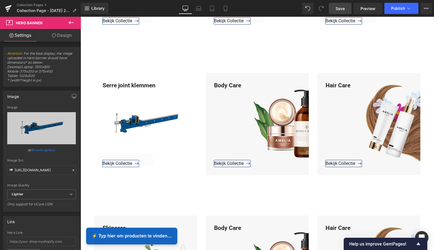
click at [344, 4] on link "Save" at bounding box center [340, 8] width 23 height 11
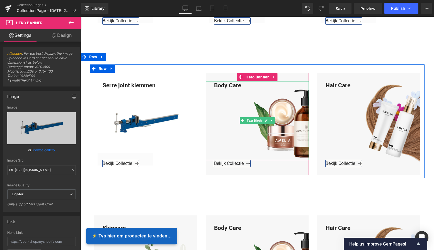
click at [241, 86] on div "Body Care" at bounding box center [257, 120] width 103 height 79
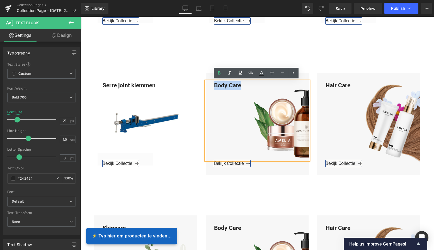
drag, startPoint x: 241, startPoint y: 86, endPoint x: 209, endPoint y: 85, distance: 32.1
click at [209, 85] on div "Body Care" at bounding box center [257, 120] width 103 height 79
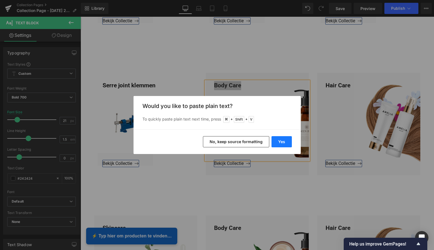
click at [282, 140] on button "Yes" at bounding box center [281, 141] width 20 height 11
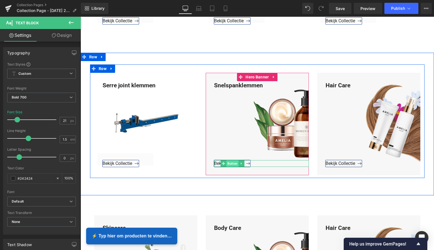
click at [232, 163] on span "Button" at bounding box center [232, 163] width 12 height 7
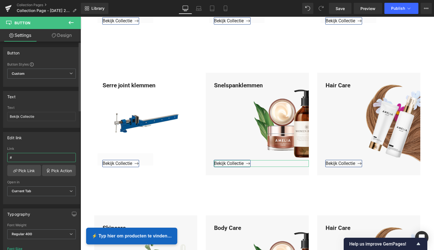
drag, startPoint x: 14, startPoint y: 156, endPoint x: 5, endPoint y: 157, distance: 8.7
click at [5, 157] on div "# Link # Pick Link Pick Action Current Tab New Tab Open in Current Tab Current …" at bounding box center [41, 175] width 76 height 57
paste input "[URL][DOMAIN_NAME]"
type input "[URL][DOMAIN_NAME]"
click at [31, 171] on link "Pick Link" at bounding box center [24, 170] width 34 height 11
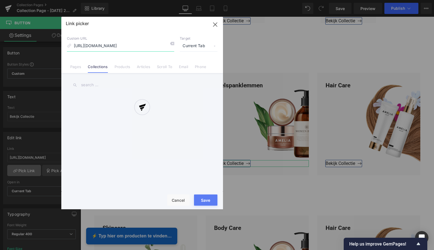
scroll to position [0, 23]
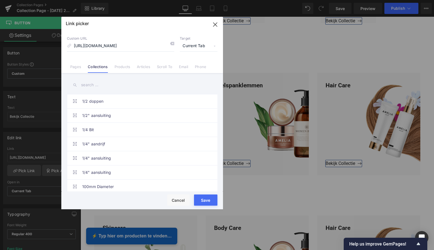
click at [206, 201] on button "Save" at bounding box center [205, 199] width 23 height 11
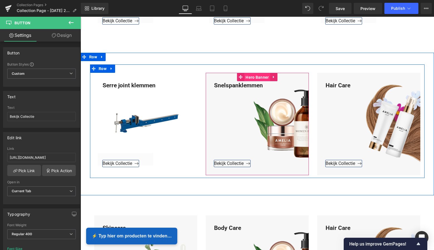
click at [253, 76] on span "Hero Banner" at bounding box center [257, 77] width 26 height 8
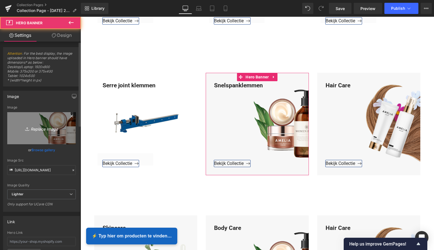
click at [45, 128] on icon "Replace Image" at bounding box center [41, 128] width 45 height 7
type input "C:\fakepath\Groen Modern Doe-het-zelf Instagram Stories (800 x 800 px)-3.png"
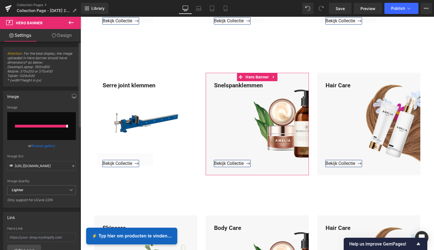
type input "[URL][DOMAIN_NAME]"
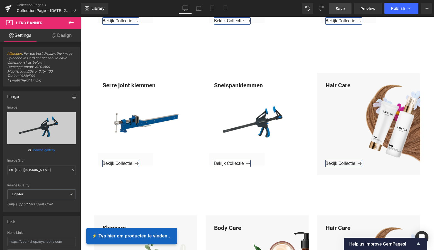
click at [344, 10] on span "Save" at bounding box center [340, 9] width 9 height 6
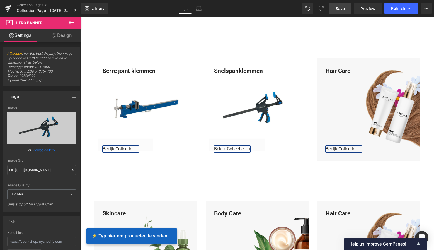
scroll to position [811, 0]
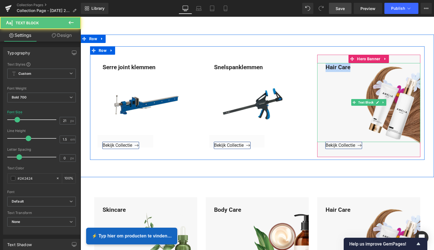
drag, startPoint x: 351, startPoint y: 67, endPoint x: 319, endPoint y: 66, distance: 31.5
click at [319, 66] on div "Hair Care" at bounding box center [368, 102] width 103 height 79
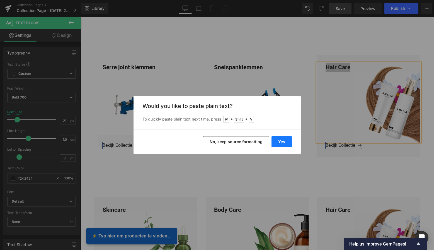
click at [278, 138] on button "Yes" at bounding box center [281, 141] width 20 height 11
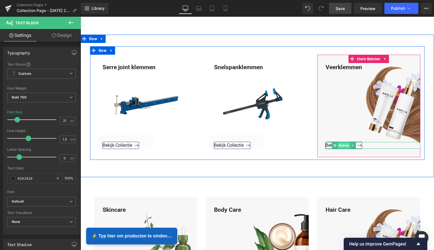
click at [340, 146] on span "Button" at bounding box center [344, 145] width 12 height 7
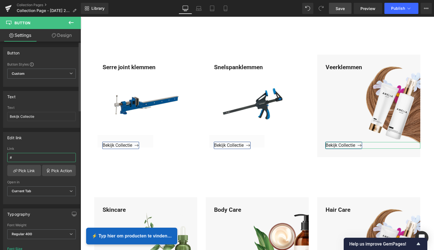
drag, startPoint x: 18, startPoint y: 157, endPoint x: 5, endPoint y: 157, distance: 12.8
click at [5, 157] on div "# Link # Pick Link Pick Action Current Tab New Tab Open in Current Tab Current …" at bounding box center [41, 175] width 76 height 57
paste input "[URL][DOMAIN_NAME]"
type input "[URL][DOMAIN_NAME]"
click at [25, 170] on link "Pick Link" at bounding box center [24, 170] width 34 height 11
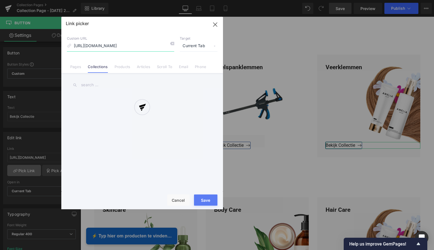
scroll to position [0, 11]
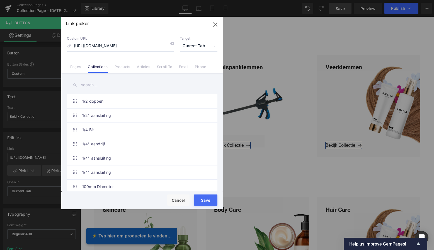
click at [208, 200] on button "Save" at bounding box center [205, 199] width 23 height 11
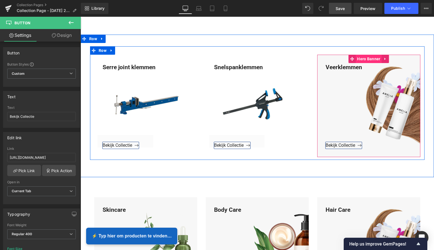
click at [367, 59] on span "Hero Banner" at bounding box center [369, 59] width 26 height 8
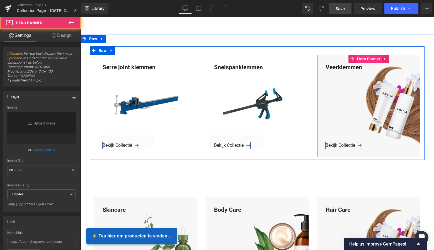
type input "[URL][DOMAIN_NAME]"
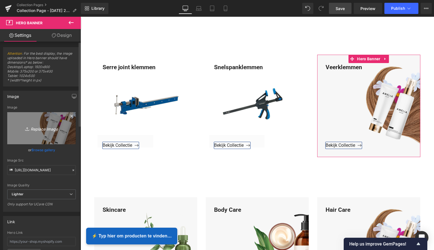
click at [41, 128] on icon "Replace Image" at bounding box center [41, 128] width 45 height 7
click at [54, 128] on icon "Replace Image" at bounding box center [41, 128] width 45 height 7
type input "C:\fakepath\Groen Modern Doe-het-zelf Instagram Stories (800 x 800 px)-3.png"
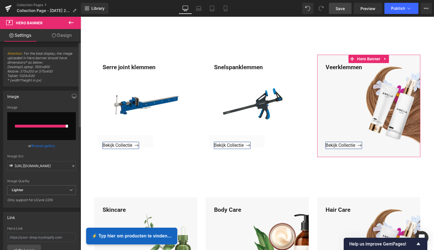
type input "[URL][DOMAIN_NAME]"
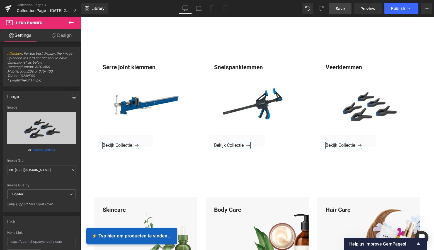
click at [342, 10] on span "Save" at bounding box center [340, 9] width 9 height 6
